Goal: Complete application form: Complete application form

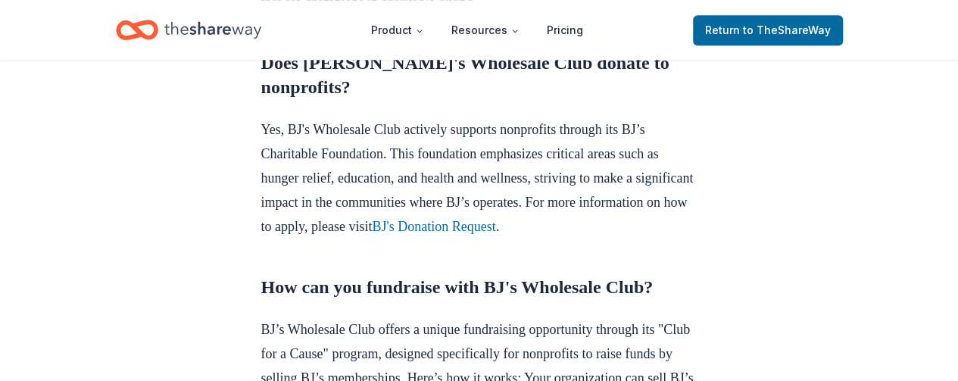
scroll to position [657, 0]
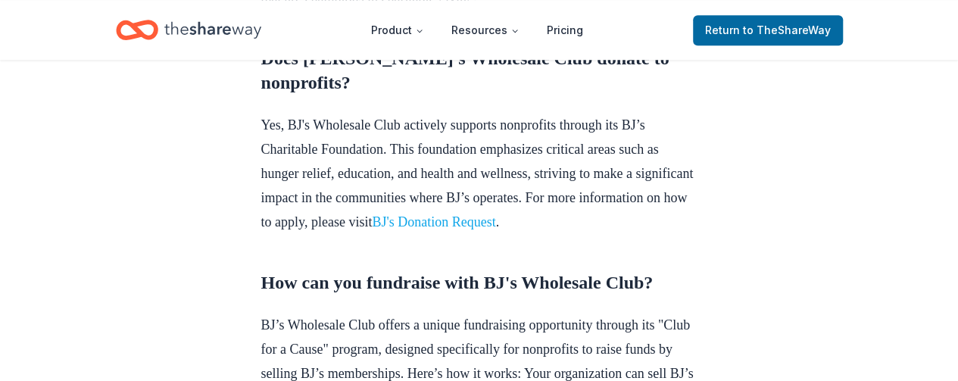
click at [495, 229] on link "BJ's Donation Request" at bounding box center [433, 221] width 123 height 15
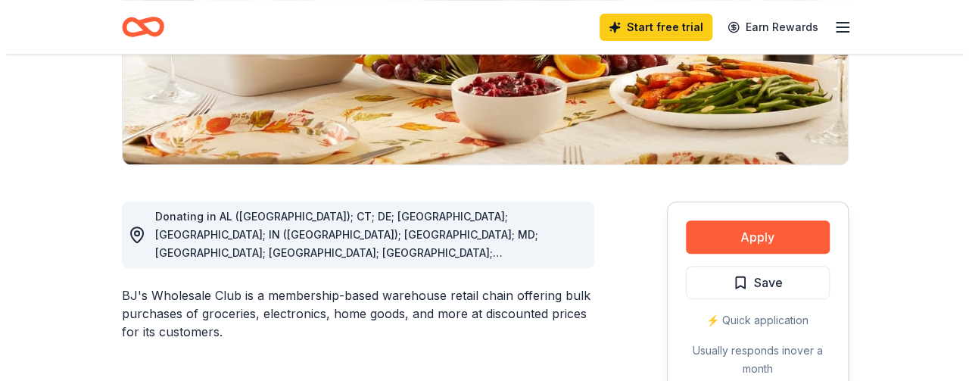
scroll to position [368, 0]
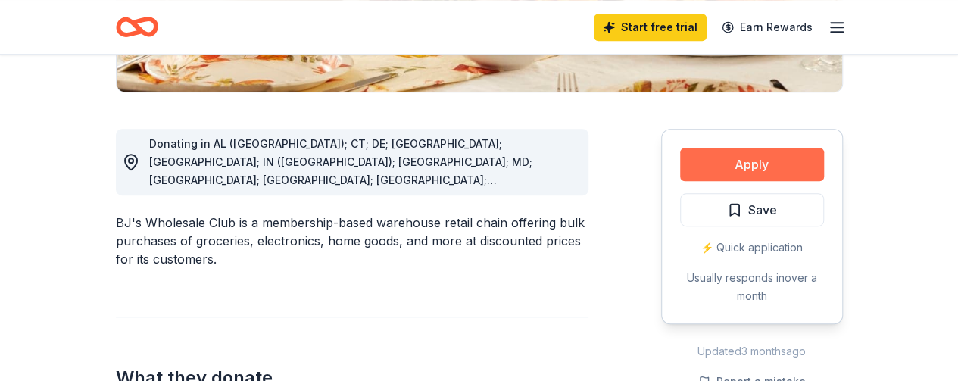
click at [755, 148] on button "Apply" at bounding box center [752, 164] width 144 height 33
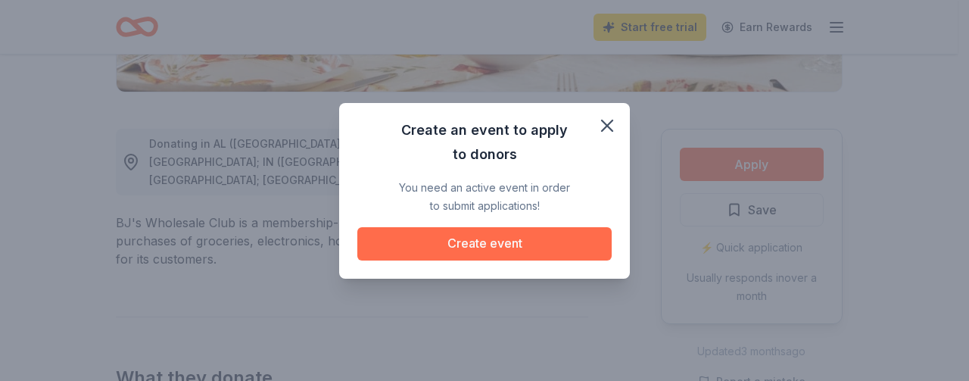
click at [530, 234] on button "Create event" at bounding box center [484, 243] width 254 height 33
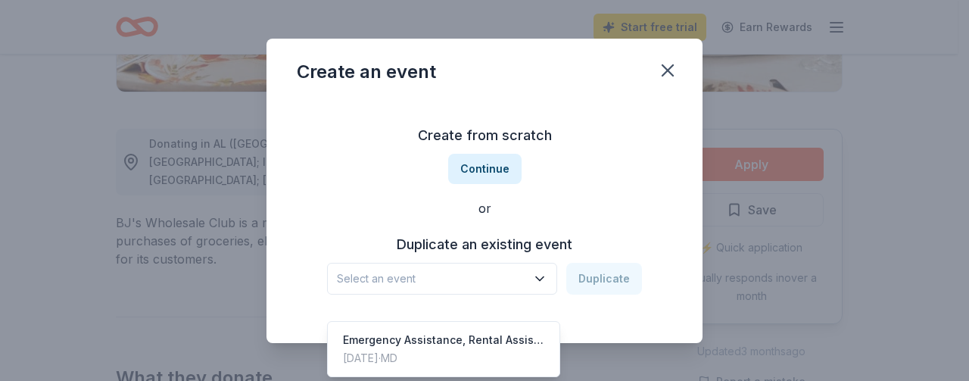
click at [544, 263] on button "Select an event" at bounding box center [442, 279] width 230 height 32
click at [521, 331] on div "Emergency Assistance, Rental Assistance, Back to School Supplies" at bounding box center [443, 340] width 201 height 18
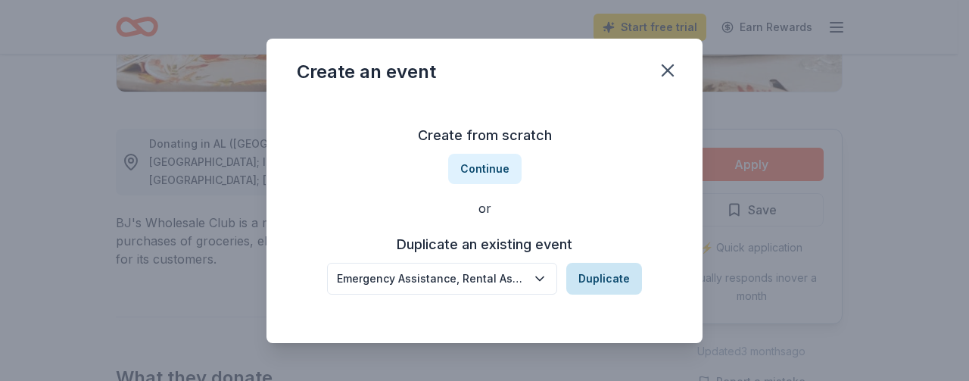
click at [587, 278] on button "Duplicate" at bounding box center [604, 279] width 76 height 32
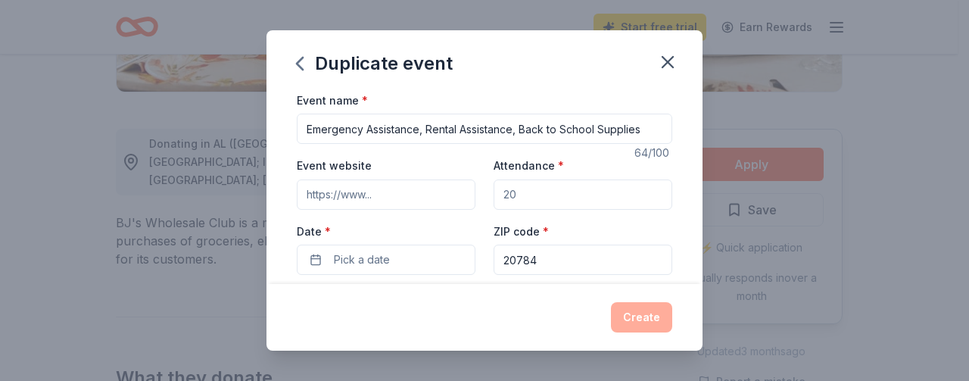
click at [597, 288] on div "Create" at bounding box center [484, 317] width 436 height 67
click at [401, 195] on input "Event website" at bounding box center [386, 194] width 179 height 30
type input "www.hopeforhurting.org"
click at [604, 202] on input "Attendance *" at bounding box center [583, 194] width 179 height 30
type input "500"
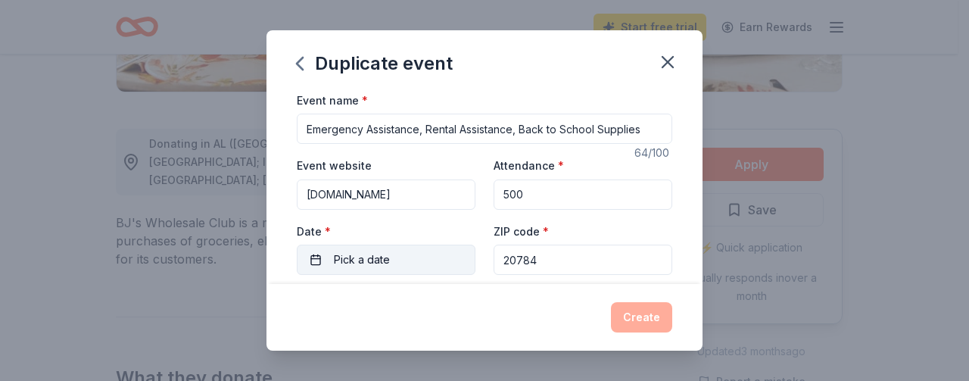
click at [401, 255] on button "Pick a date" at bounding box center [386, 260] width 179 height 30
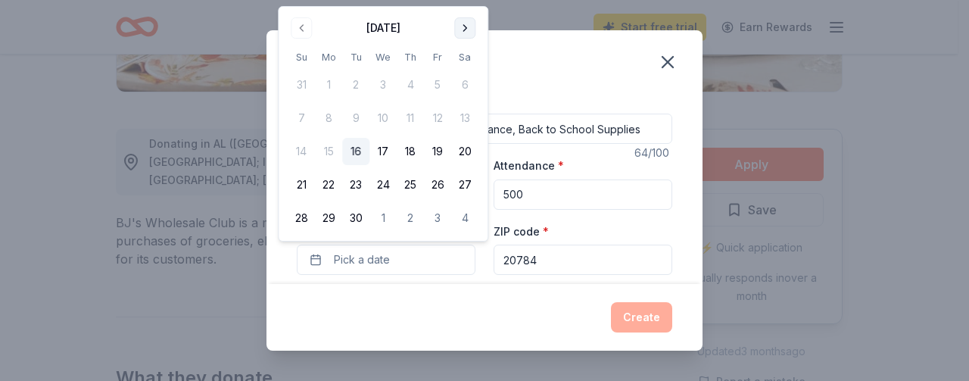
click at [462, 31] on button "Go to next month" at bounding box center [464, 27] width 21 height 21
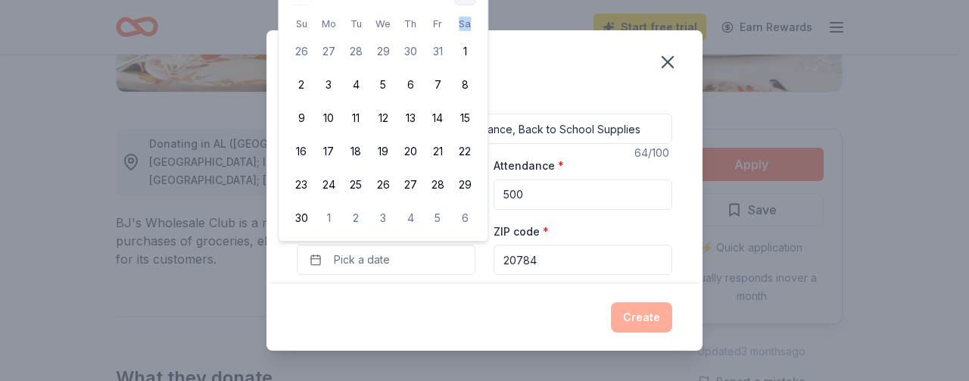
click at [462, 31] on th "Sa" at bounding box center [464, 24] width 27 height 16
click at [315, 254] on button "Pick a date" at bounding box center [386, 260] width 179 height 30
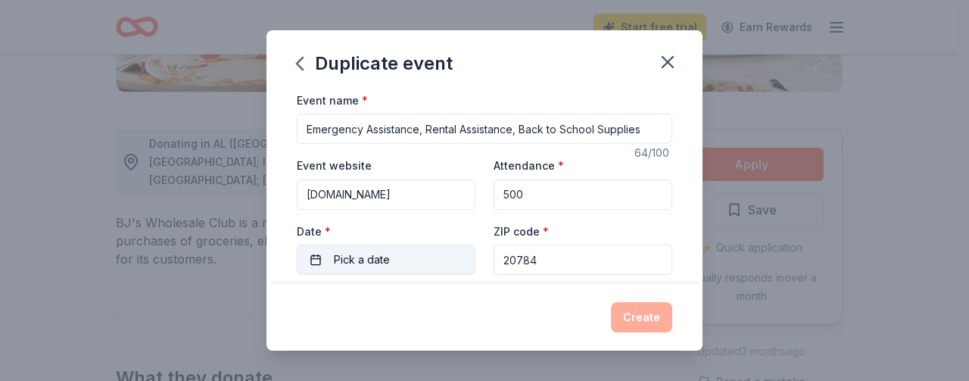
click at [321, 260] on button "Pick a date" at bounding box center [386, 260] width 179 height 30
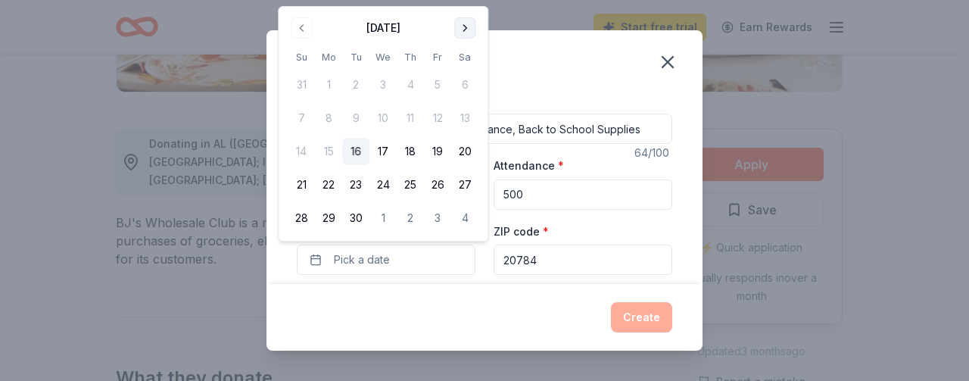
click at [469, 23] on button "Go to next month" at bounding box center [464, 27] width 21 height 21
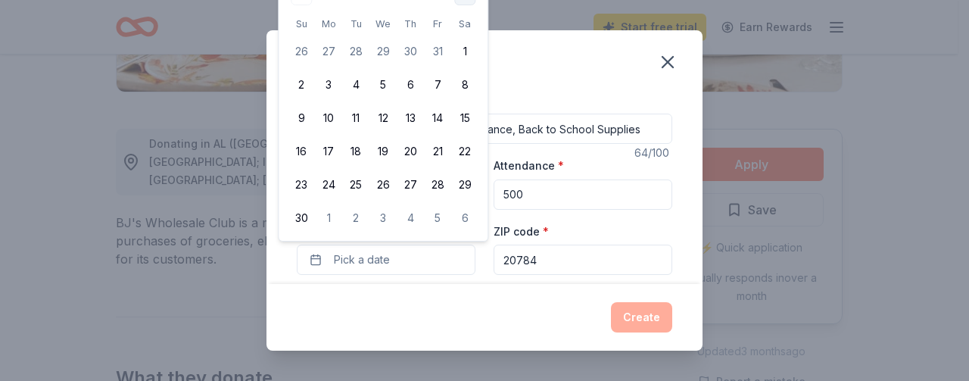
click at [469, 23] on th "Sa" at bounding box center [464, 24] width 27 height 16
click at [313, 254] on button "Pick a date" at bounding box center [386, 260] width 179 height 30
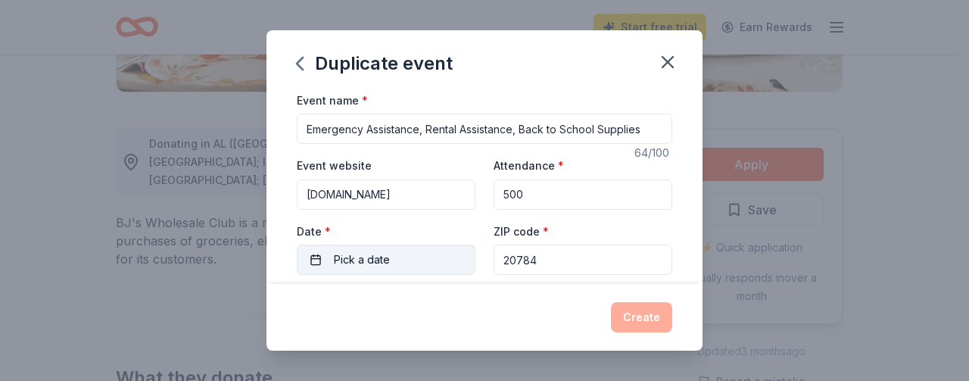
click at [313, 254] on button "Pick a date" at bounding box center [386, 260] width 179 height 30
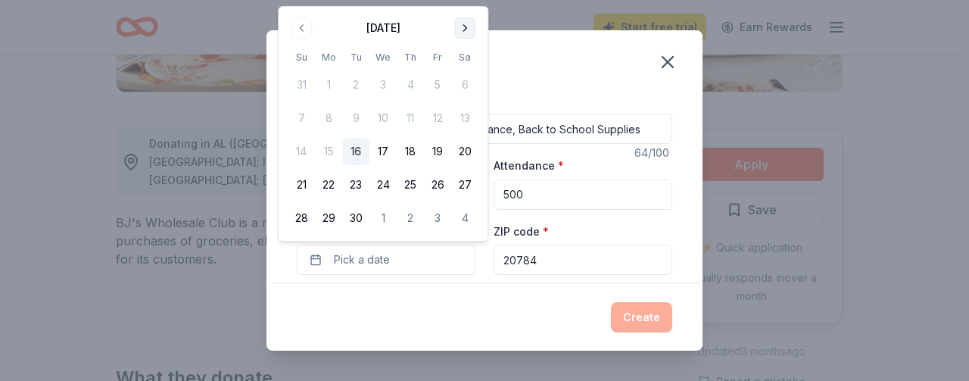
click at [460, 28] on button "Go to next month" at bounding box center [464, 27] width 21 height 21
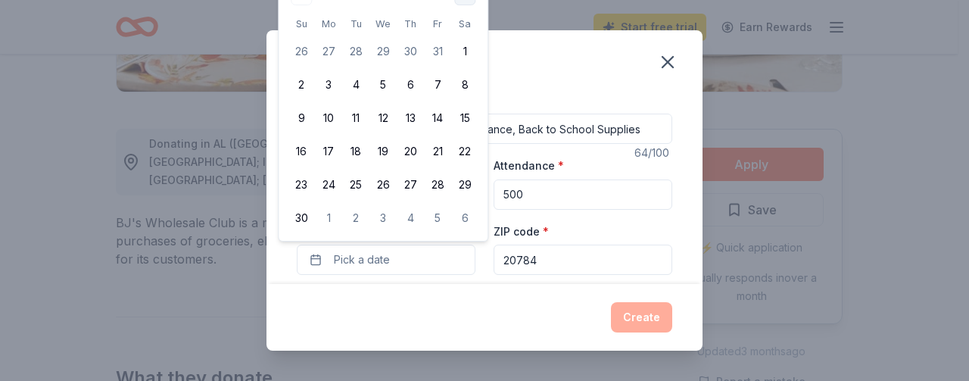
click at [460, 28] on th "Sa" at bounding box center [464, 24] width 27 height 16
click at [424, 264] on button "Pick a date" at bounding box center [386, 260] width 179 height 30
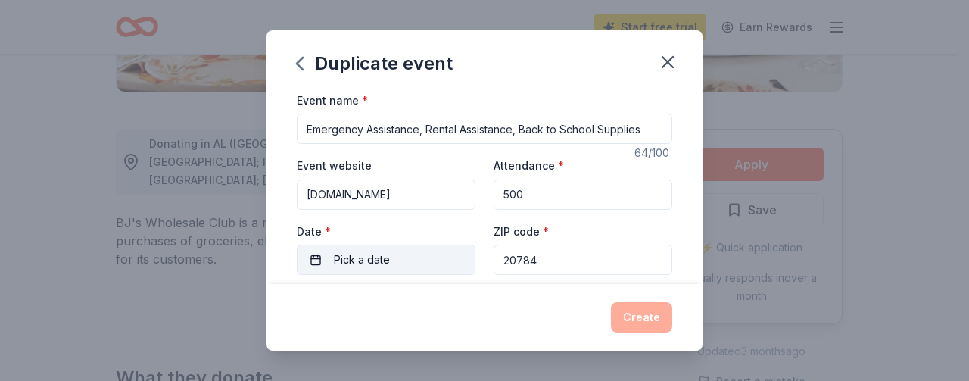
click at [422, 264] on button "Pick a date" at bounding box center [386, 260] width 179 height 30
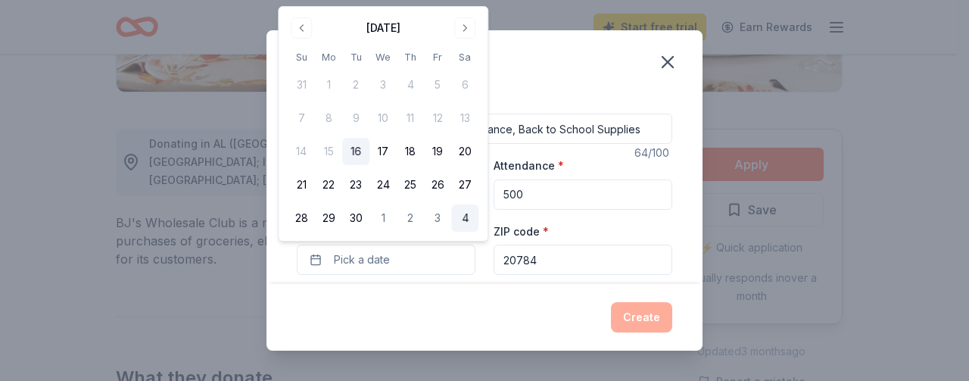
click at [463, 220] on button "4" at bounding box center [464, 217] width 27 height 27
click at [466, 25] on button "Go to next month" at bounding box center [464, 27] width 21 height 21
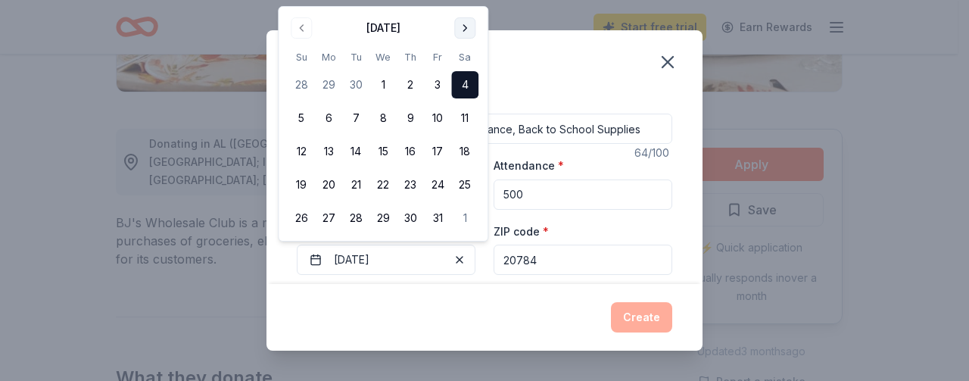
click at [466, 25] on button "Go to next month" at bounding box center [464, 27] width 21 height 21
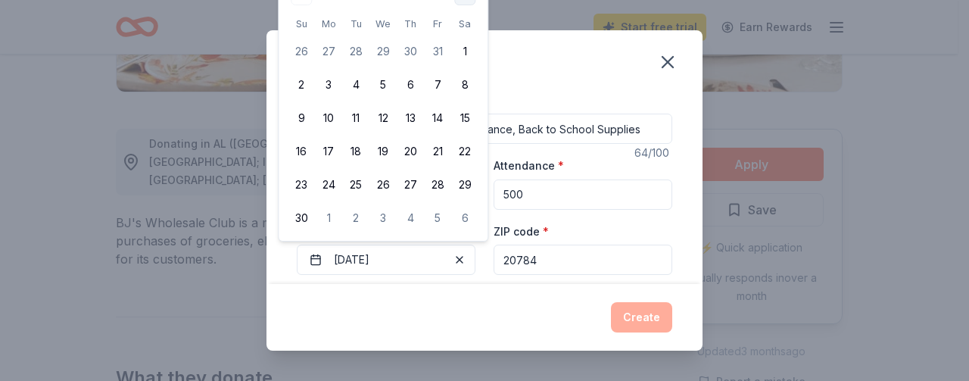
click at [466, 25] on th "Sa" at bounding box center [464, 24] width 27 height 16
click at [467, 216] on button "6" at bounding box center [464, 217] width 27 height 27
click at [586, 223] on div "ZIP code * 20784" at bounding box center [583, 249] width 179 height 54
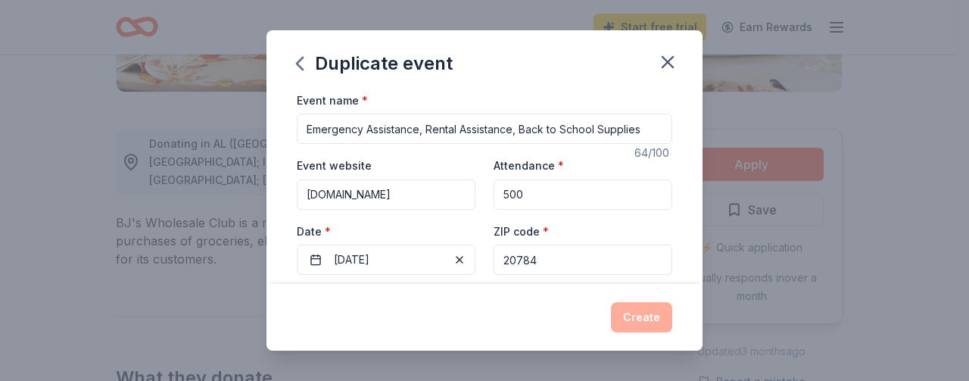
click at [639, 326] on div "Create" at bounding box center [484, 317] width 375 height 30
click at [594, 181] on input "500" at bounding box center [583, 194] width 179 height 30
click at [586, 137] on input "Emergency Assistance, Rental Assistance, Back to School Supplies" at bounding box center [484, 129] width 375 height 30
drag, startPoint x: 310, startPoint y: 118, endPoint x: 687, endPoint y: 136, distance: 377.4
click at [687, 136] on div "Event name * Emergency Assistance, Rental Assistance, Back to School Supplies 6…" at bounding box center [484, 188] width 436 height 194
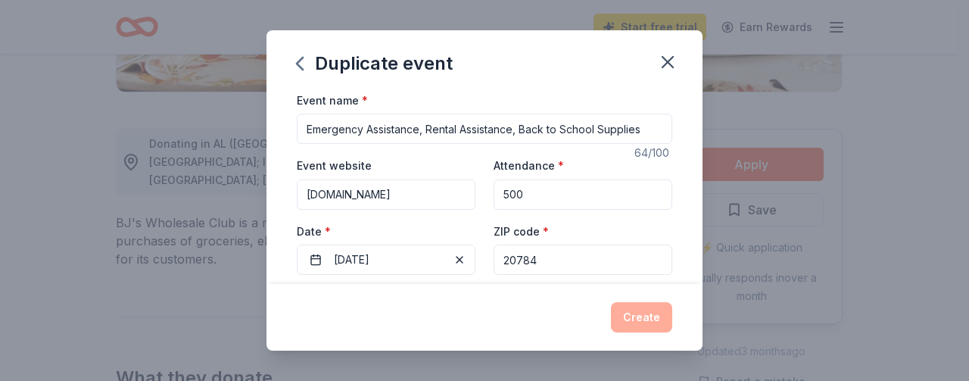
type input "E"
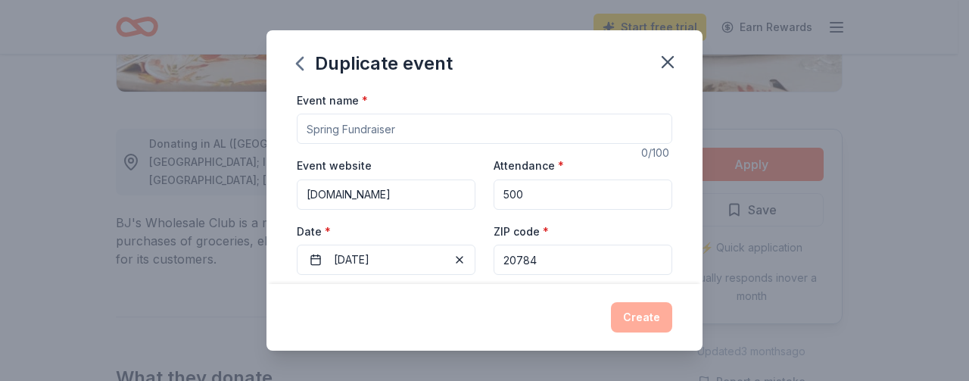
click at [687, 136] on div "Event name * 0 /100 Event website www.hopeforhurting.org Attendance * 500 Date …" at bounding box center [484, 188] width 436 height 194
click at [513, 127] on input "Event name *" at bounding box center [484, 129] width 375 height 30
type input "Annual Community Christmas Giveaway"
click at [636, 308] on div "Create" at bounding box center [484, 317] width 375 height 30
click at [556, 322] on div "Create" at bounding box center [484, 317] width 375 height 30
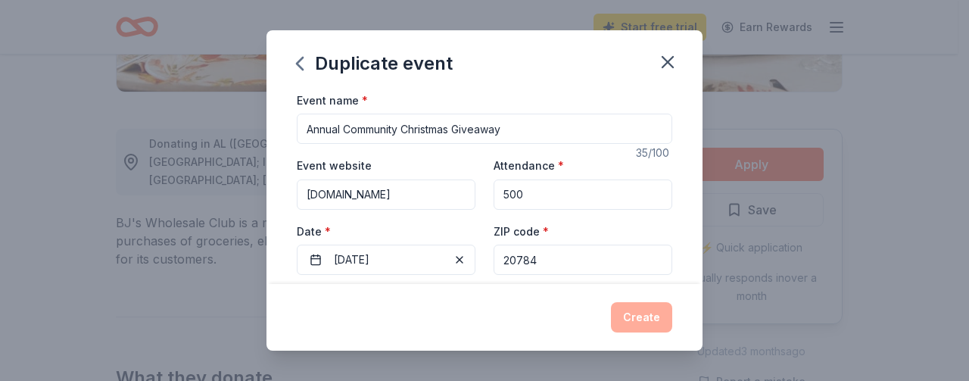
click at [557, 235] on div "ZIP code * 20784" at bounding box center [583, 249] width 179 height 54
click at [375, 245] on button "12/06/2025" at bounding box center [386, 260] width 179 height 30
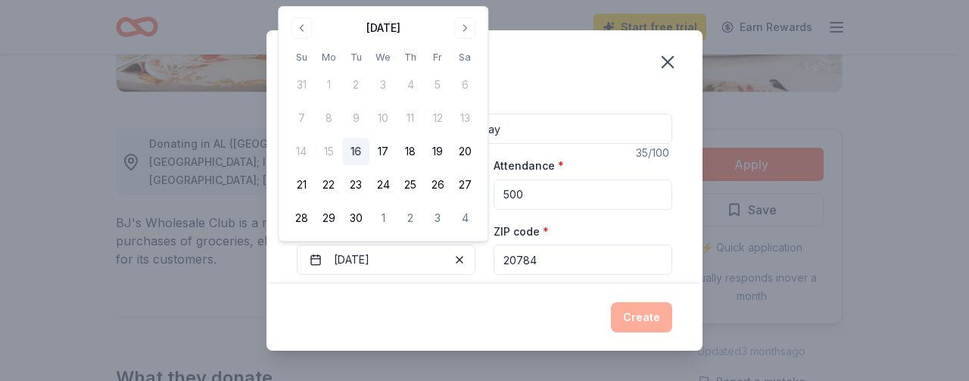
click at [460, 320] on div "Create" at bounding box center [484, 317] width 375 height 30
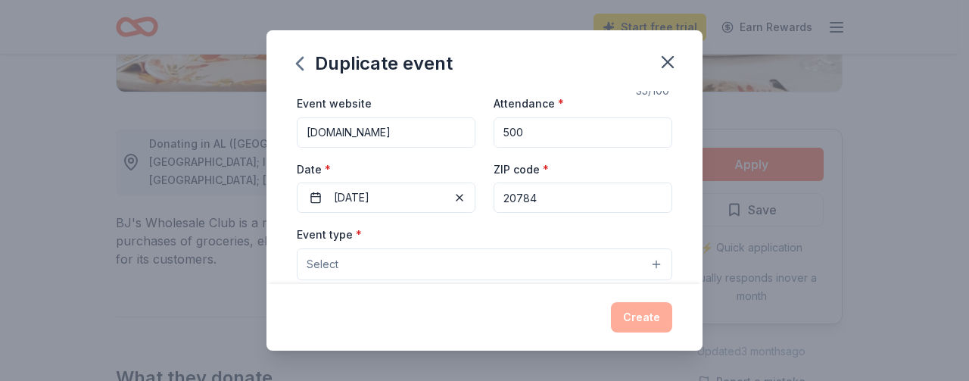
scroll to position [156, 0]
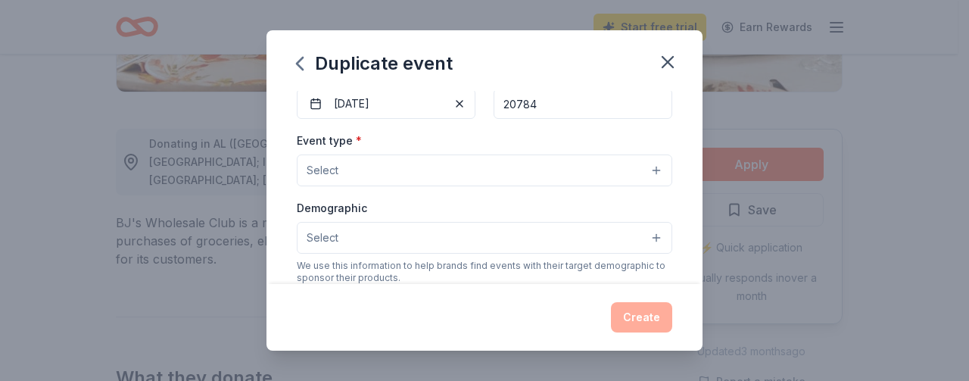
click at [636, 164] on button "Select" at bounding box center [484, 170] width 375 height 32
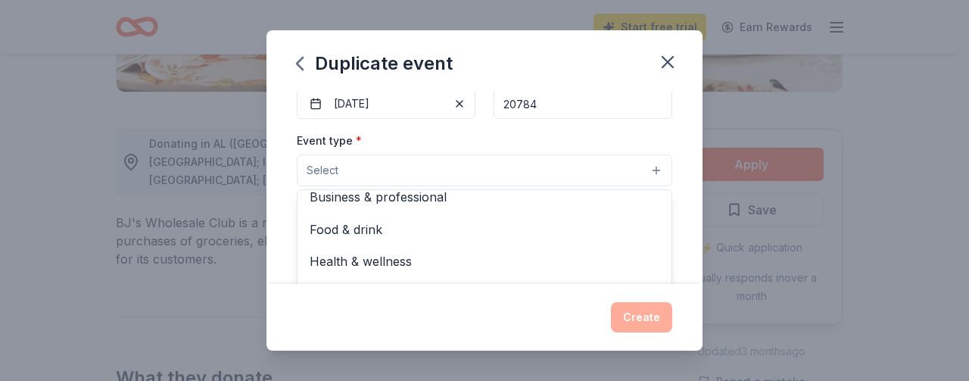
scroll to position [50, 0]
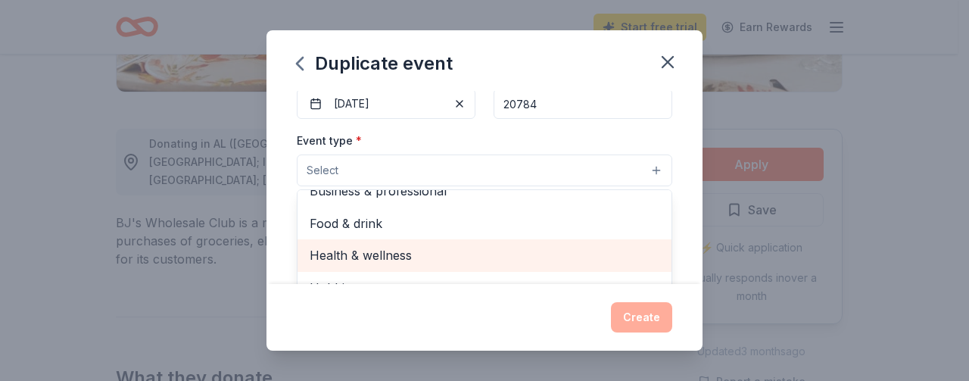
click at [575, 250] on span "Health & wellness" at bounding box center [485, 255] width 350 height 20
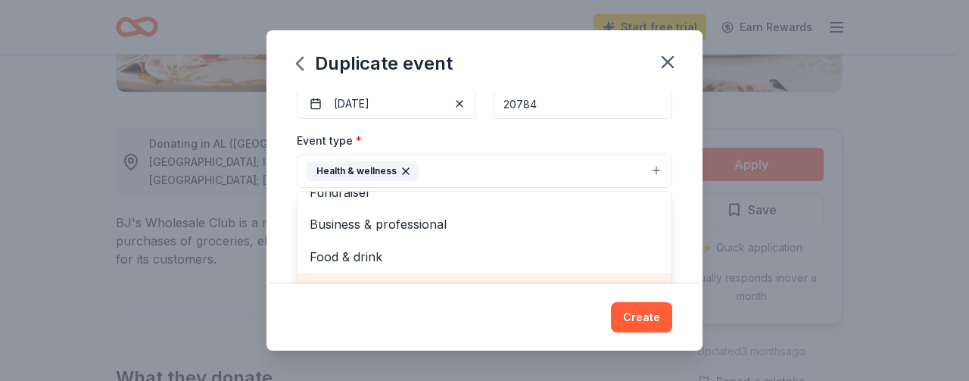
scroll to position [174, 0]
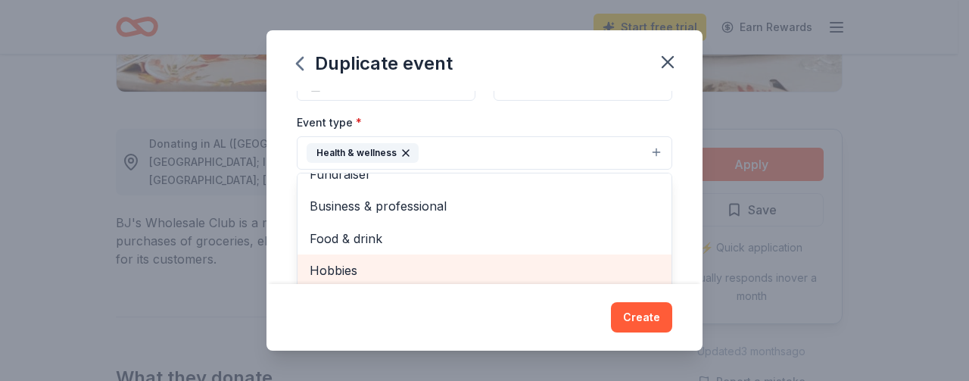
click at [575, 250] on div "Food & drink" at bounding box center [484, 239] width 374 height 32
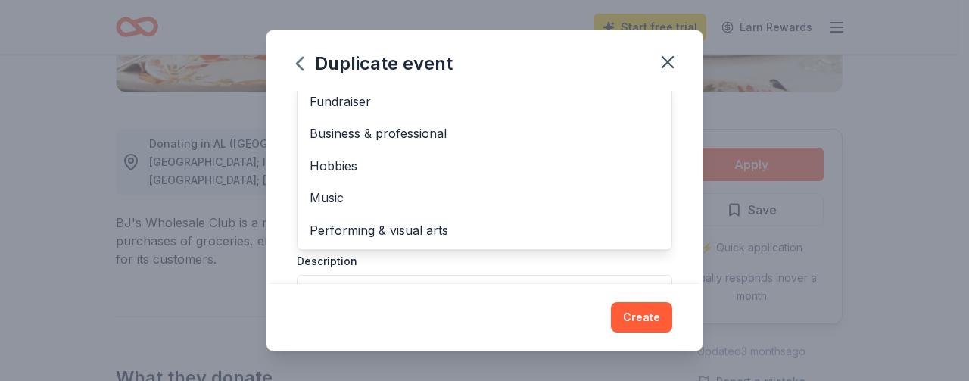
scroll to position [295, 0]
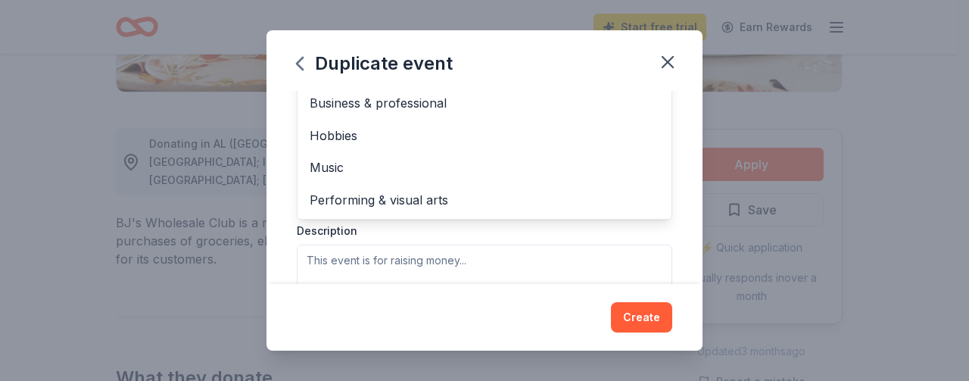
click at [495, 256] on div "Event type * Health & wellness Food & drink Fundraiser Business & professional …" at bounding box center [484, 152] width 375 height 320
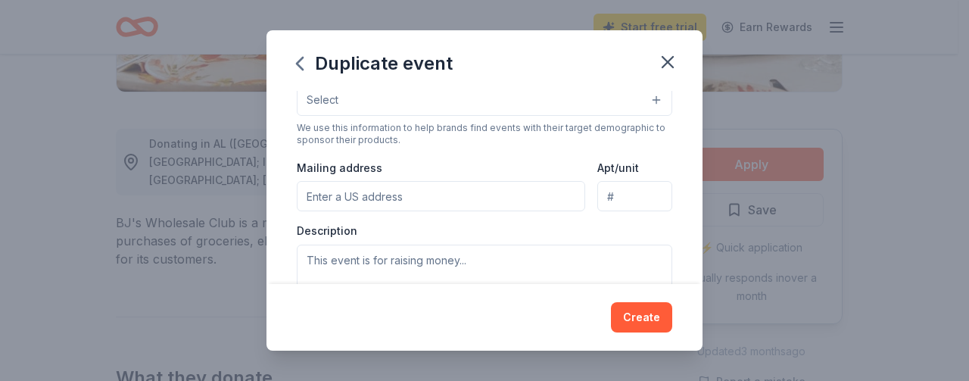
scroll to position [138, 0]
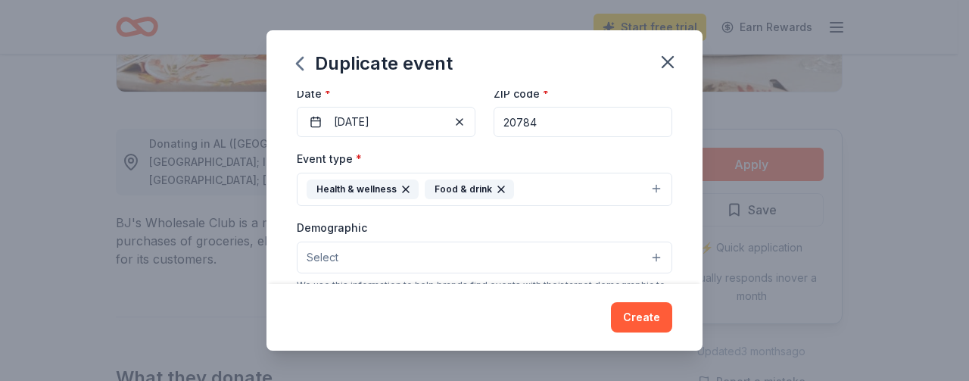
click at [654, 193] on button "Health & wellness Food & drink" at bounding box center [484, 189] width 375 height 33
click at [634, 180] on button "Health & wellness Food & drink" at bounding box center [484, 189] width 375 height 33
click at [497, 192] on icon "button" at bounding box center [501, 189] width 12 height 12
click at [403, 183] on icon "button" at bounding box center [406, 189] width 12 height 12
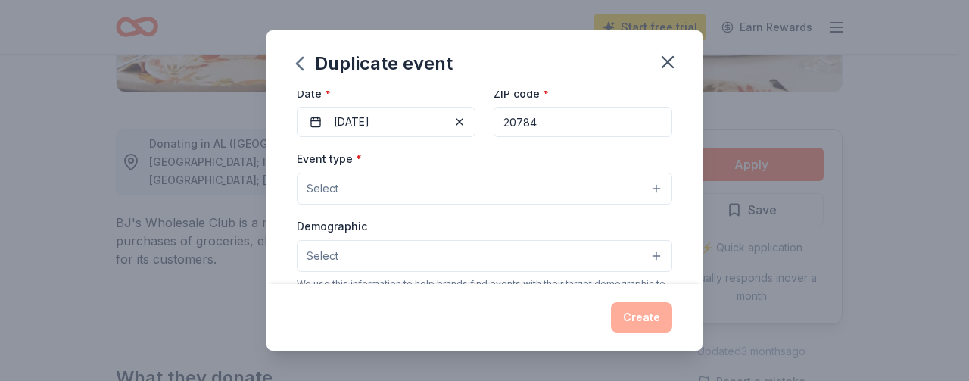
click at [635, 180] on button "Select" at bounding box center [484, 189] width 375 height 32
click at [469, 170] on div "Event type * Select" at bounding box center [484, 176] width 375 height 55
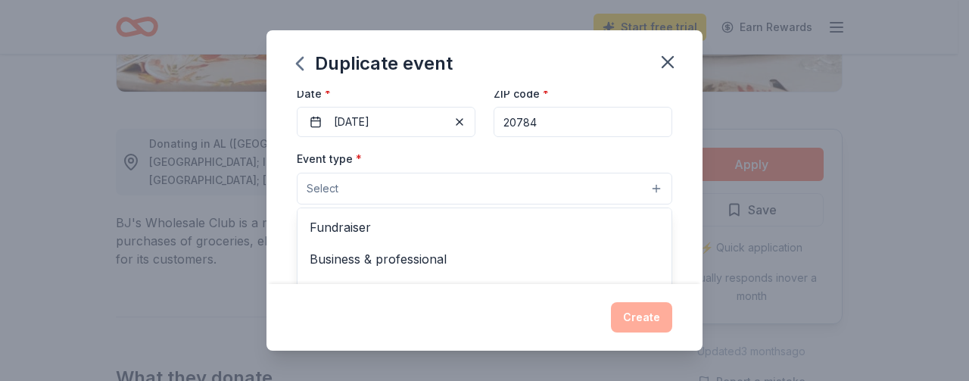
click at [468, 181] on button "Select" at bounding box center [484, 189] width 375 height 32
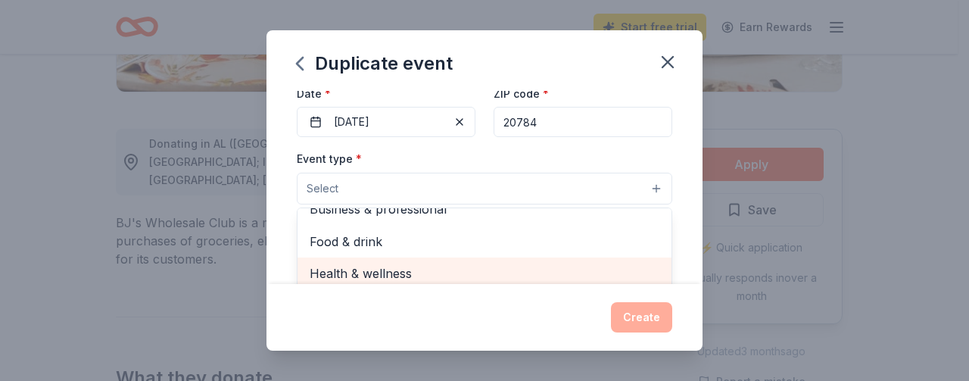
scroll to position [141, 0]
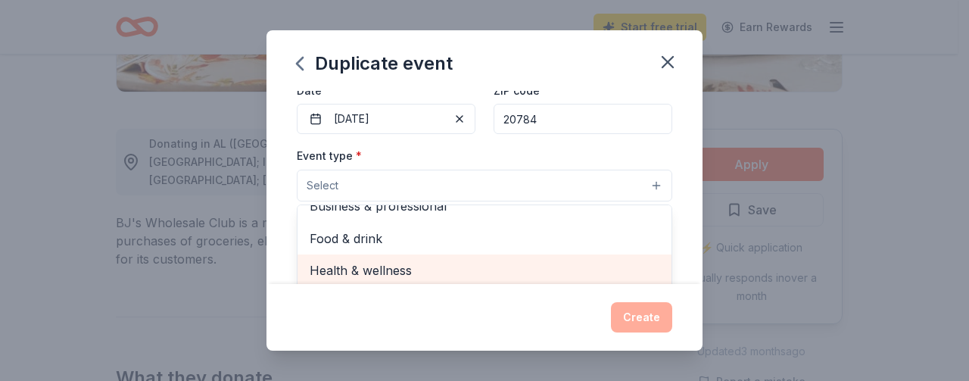
click at [532, 263] on span "Health & wellness" at bounding box center [485, 270] width 350 height 20
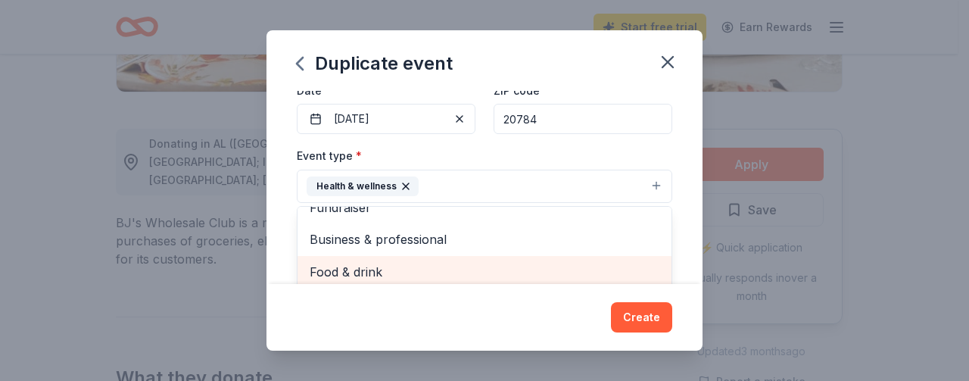
scroll to position [18, 0]
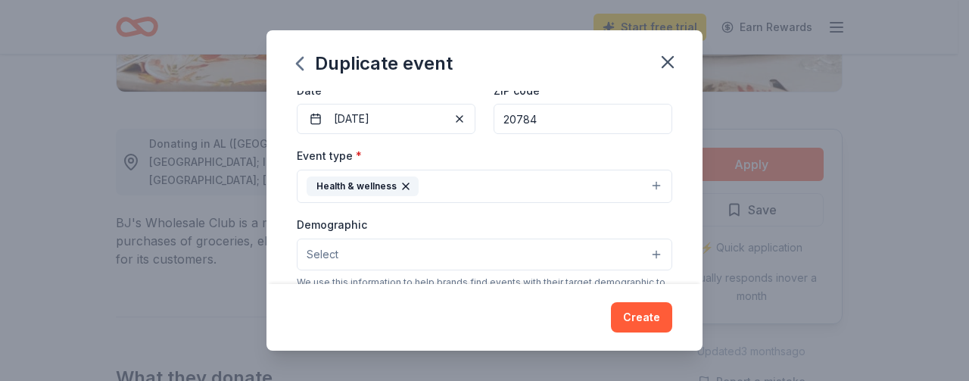
click at [598, 192] on button "Health & wellness" at bounding box center [484, 186] width 375 height 33
click at [646, 254] on button "Select" at bounding box center [484, 254] width 375 height 32
click at [603, 252] on button "Select" at bounding box center [484, 254] width 375 height 32
click at [547, 240] on button "Select" at bounding box center [484, 254] width 375 height 32
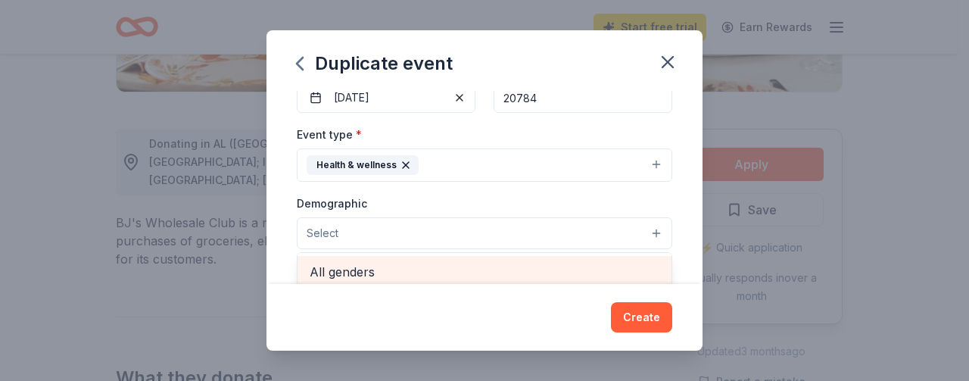
scroll to position [194, 0]
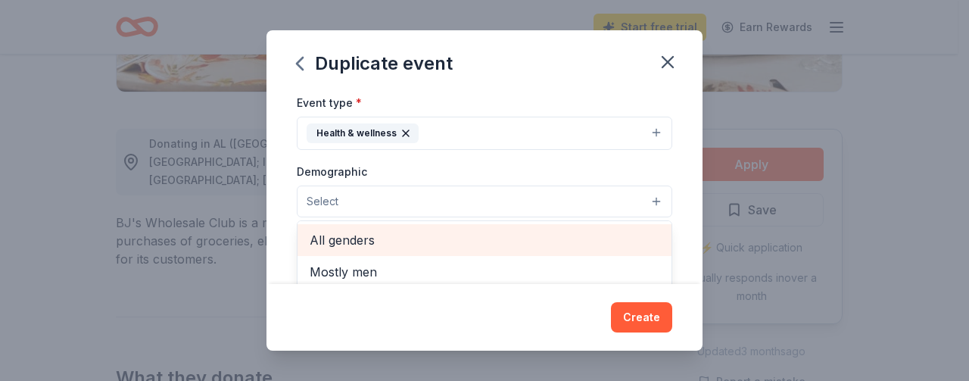
click at [572, 233] on span "All genders" at bounding box center [485, 240] width 350 height 20
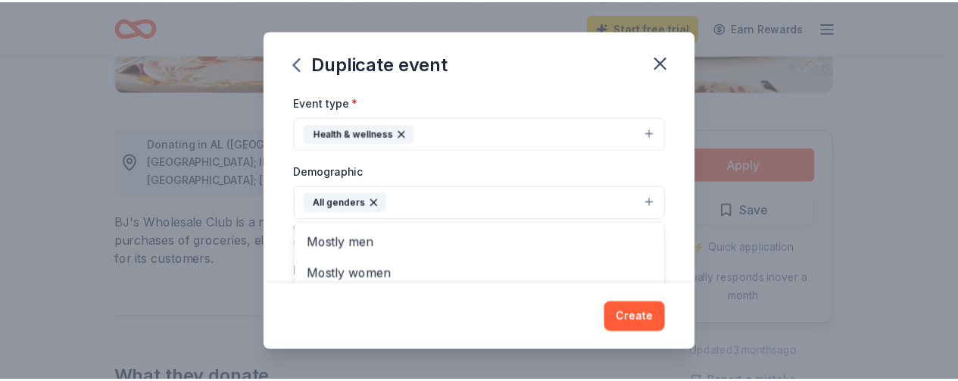
scroll to position [193, 0]
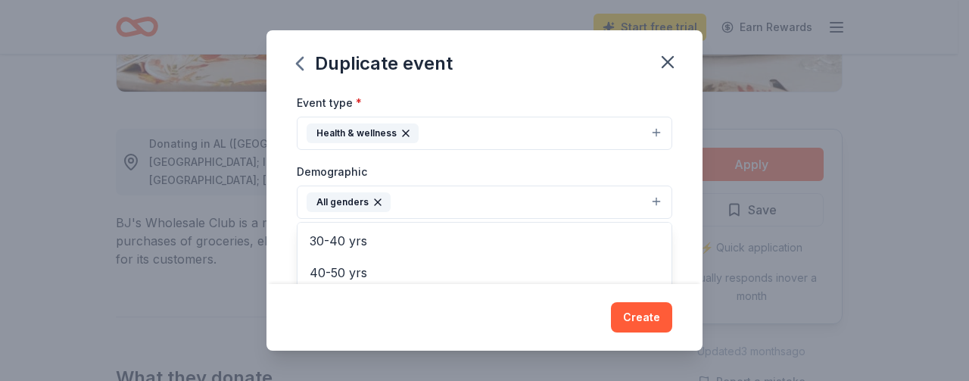
click at [651, 308] on div "Duplicate event Event name * Annual Community Christmas Giveaway 35 /100 Event …" at bounding box center [484, 190] width 436 height 321
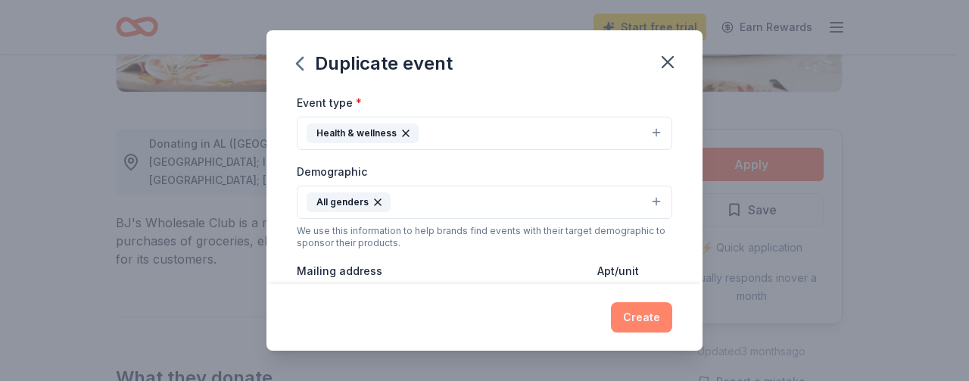
click at [651, 313] on button "Create" at bounding box center [641, 317] width 61 height 30
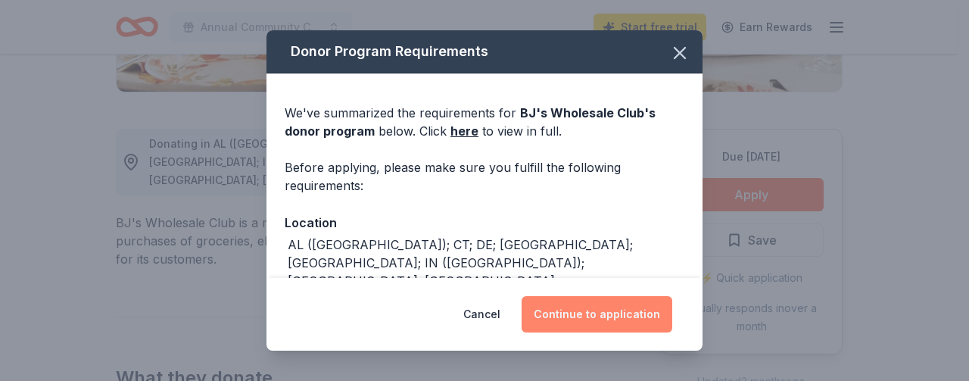
click at [605, 310] on button "Continue to application" at bounding box center [597, 314] width 151 height 36
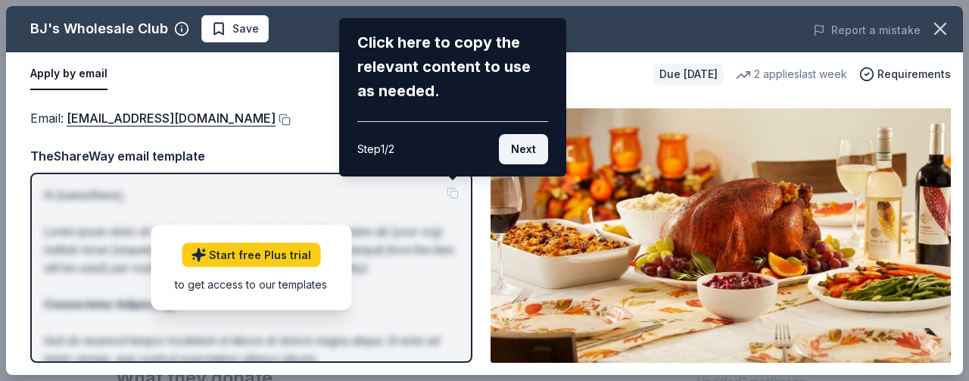
click at [512, 143] on button "Next" at bounding box center [523, 149] width 49 height 30
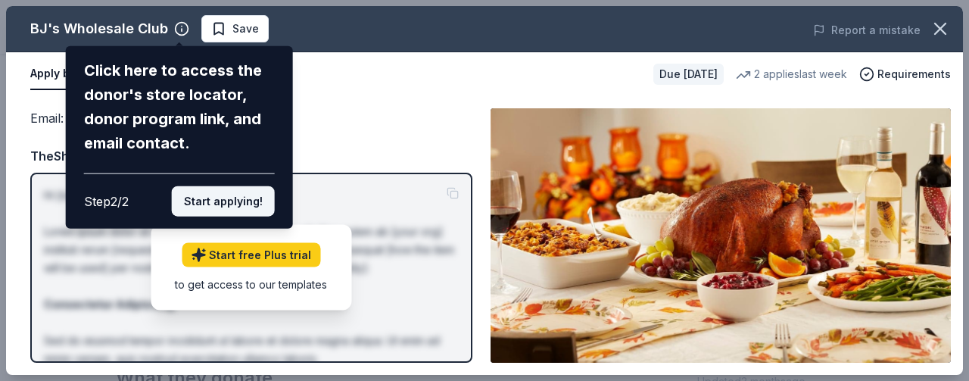
click at [217, 207] on button "Start applying!" at bounding box center [223, 201] width 103 height 30
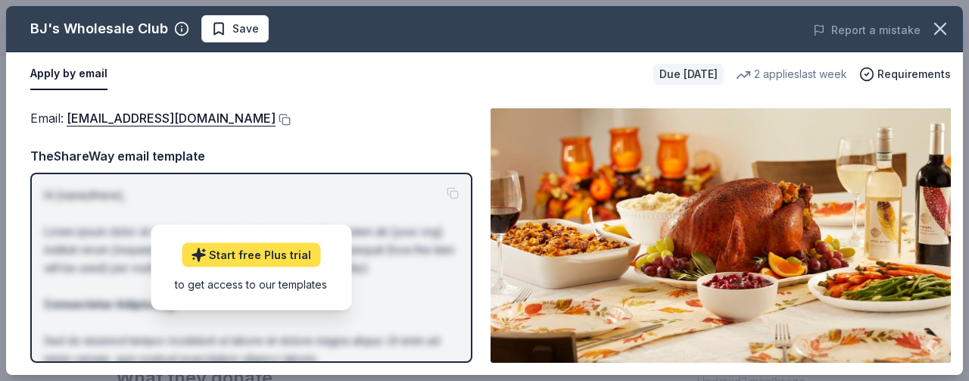
click at [262, 254] on link "Start free Plus trial" at bounding box center [251, 255] width 139 height 24
click at [287, 285] on div "to get access to our templates" at bounding box center [251, 284] width 152 height 16
click at [204, 115] on div "Email : community@bjs.com" at bounding box center [251, 118] width 442 height 20
click at [802, 68] on div "2 applies last week" at bounding box center [791, 74] width 111 height 18
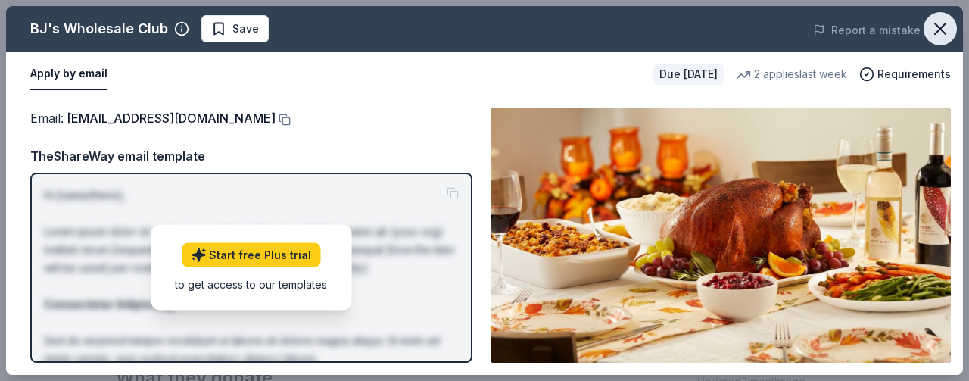
click at [947, 22] on icon "button" at bounding box center [940, 28] width 21 height 21
